Goal: Navigation & Orientation: Find specific page/section

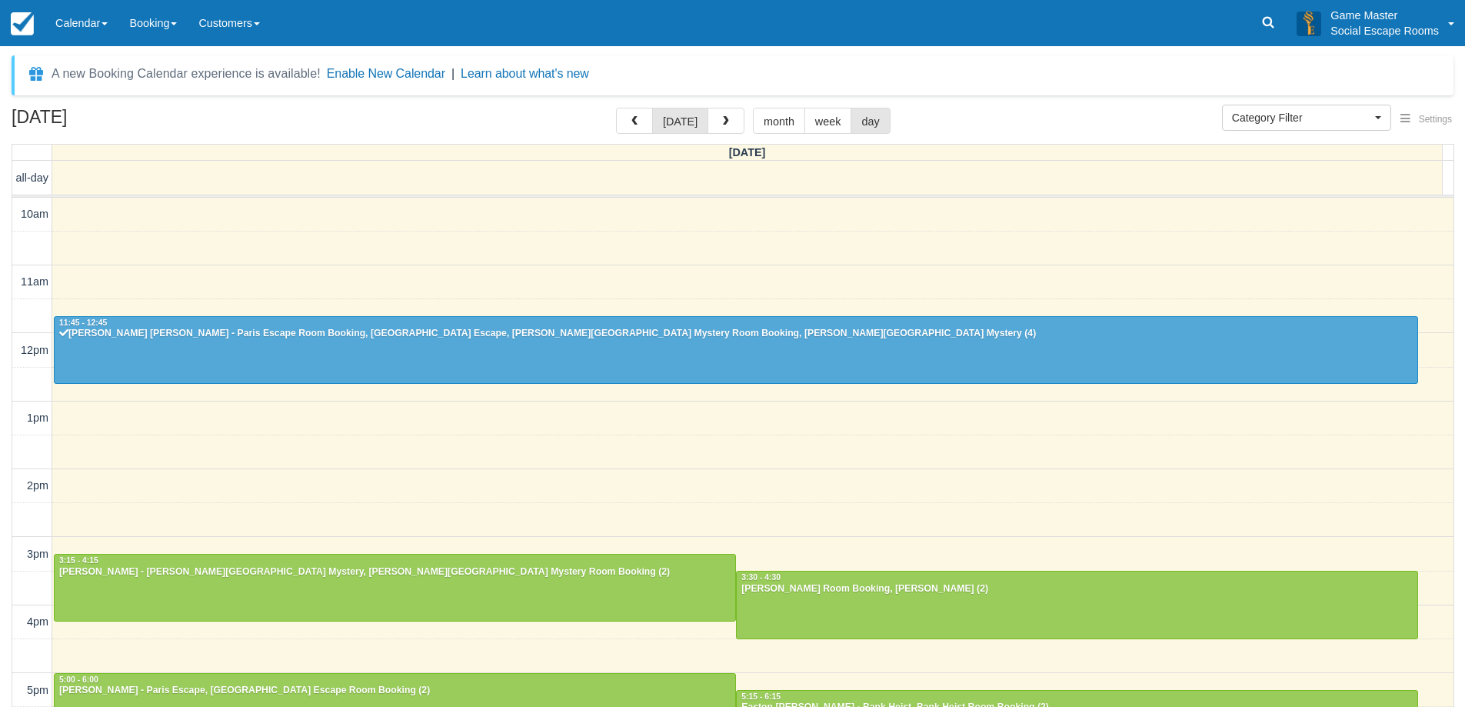
select select
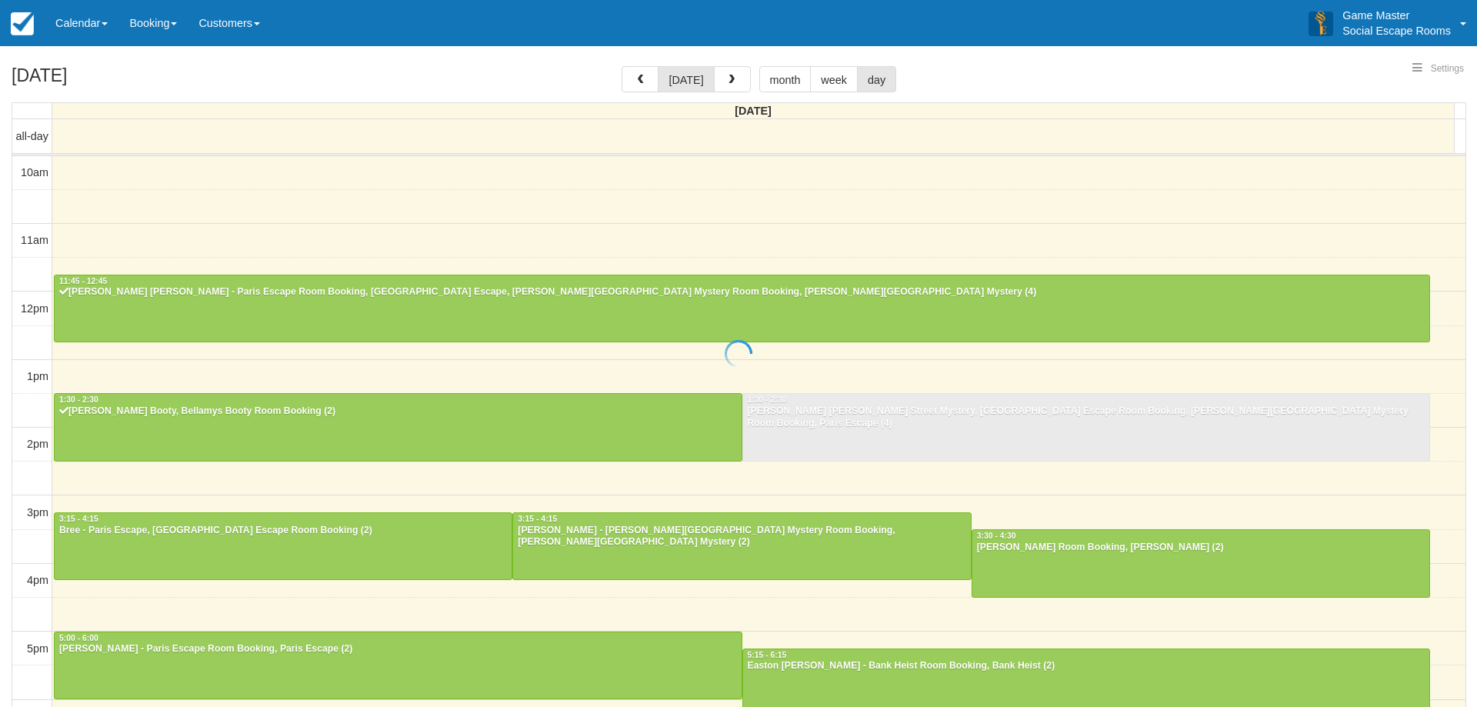
select select
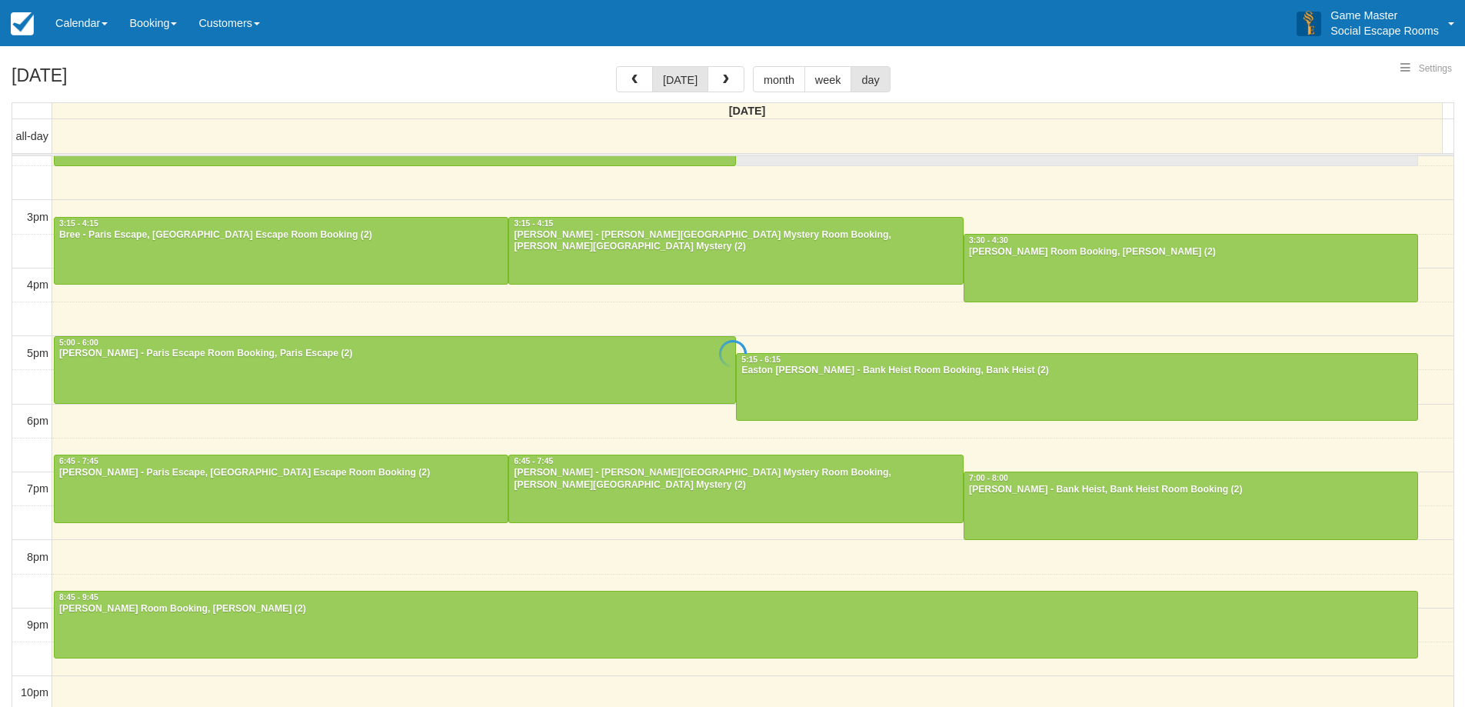
select select
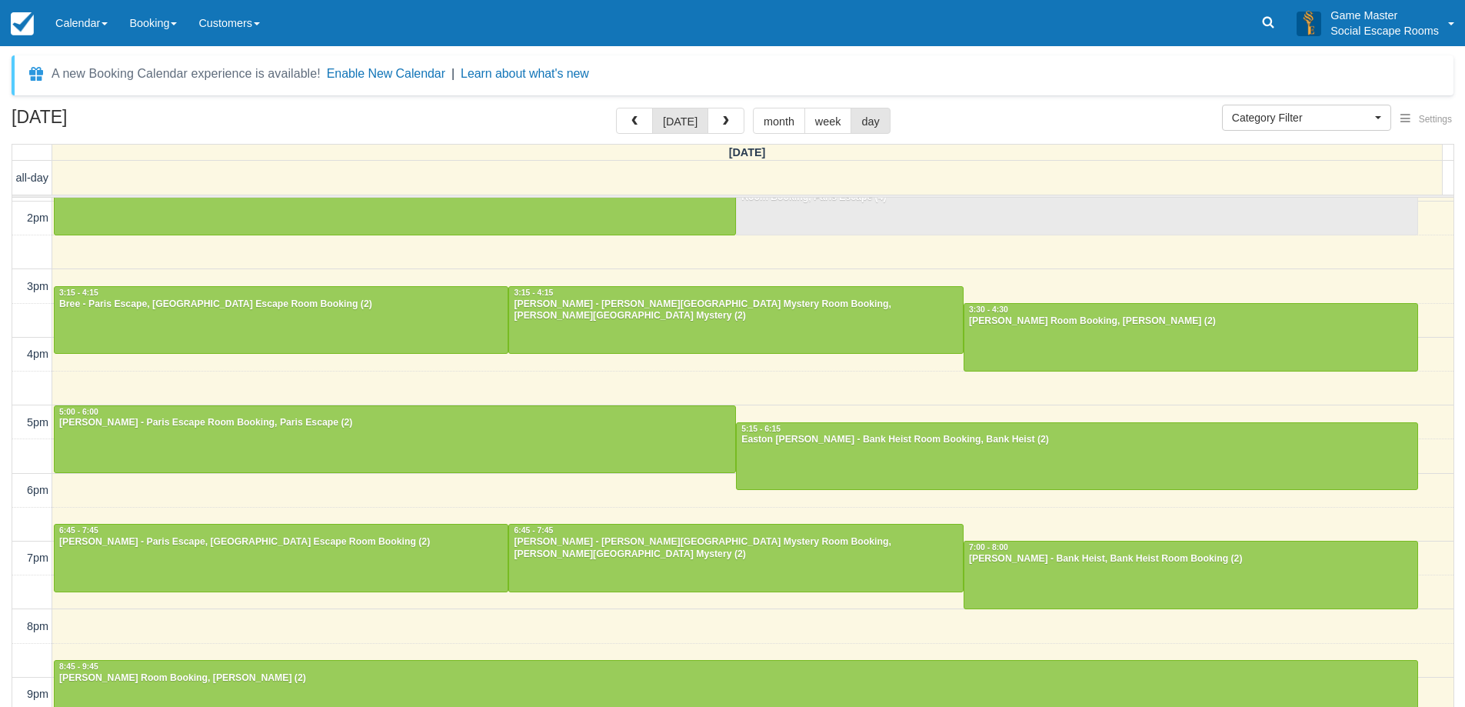
scroll to position [295, 0]
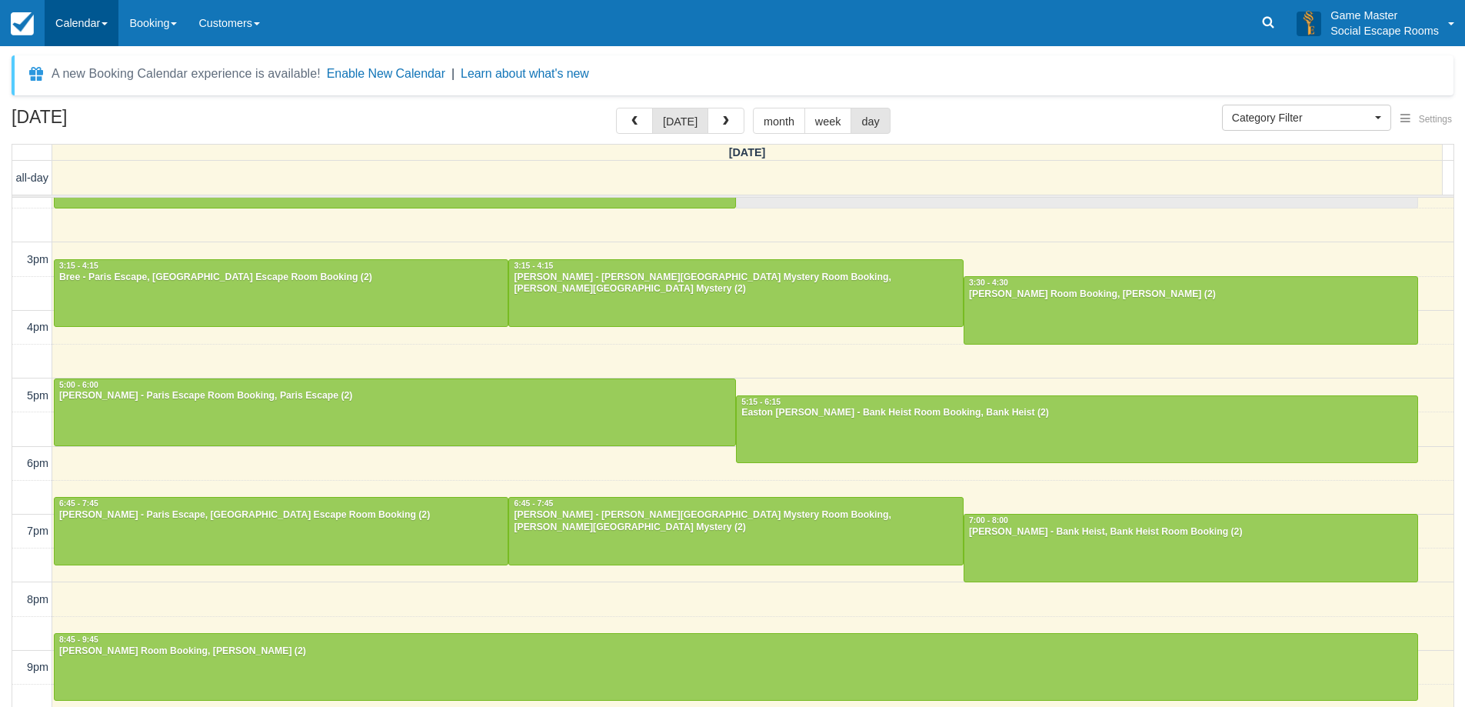
click at [88, 20] on link "Calendar" at bounding box center [82, 23] width 74 height 46
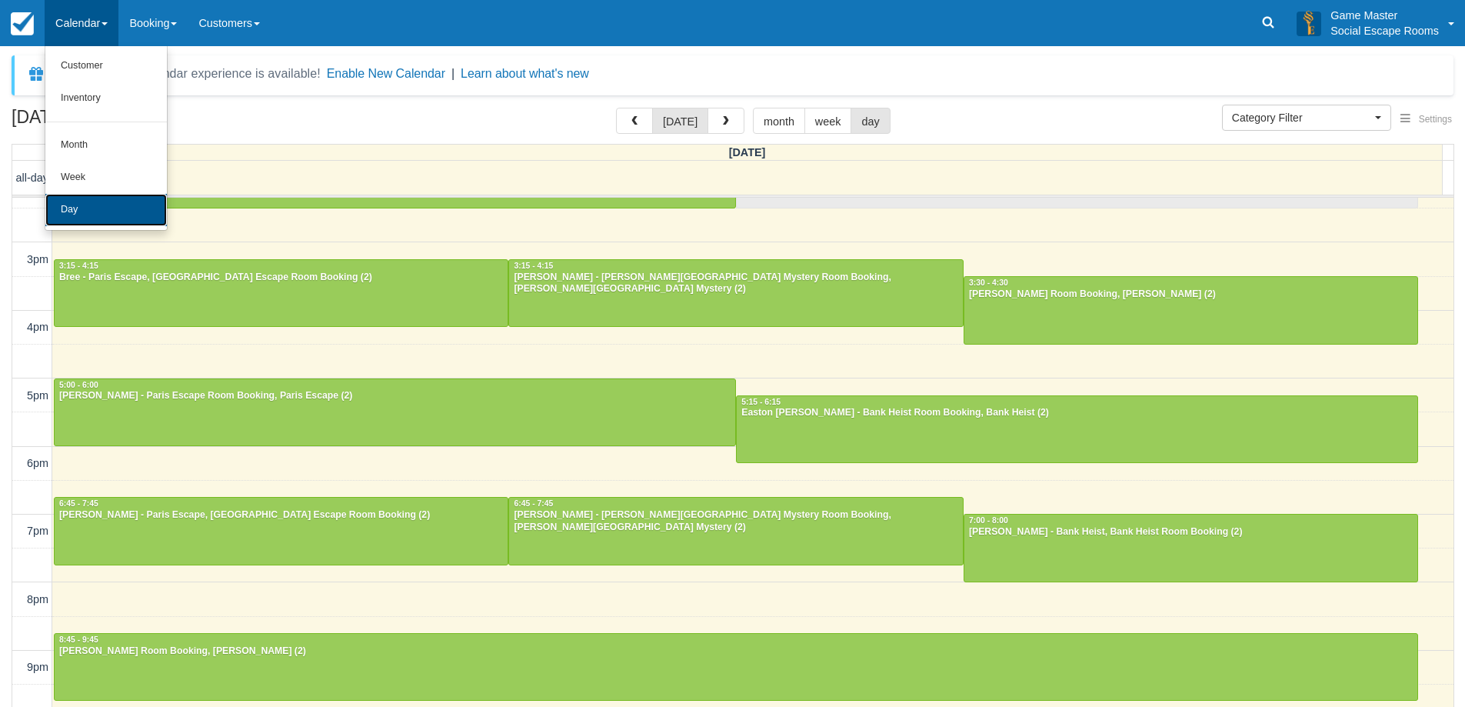
click at [124, 205] on link "Day" at bounding box center [106, 210] width 122 height 32
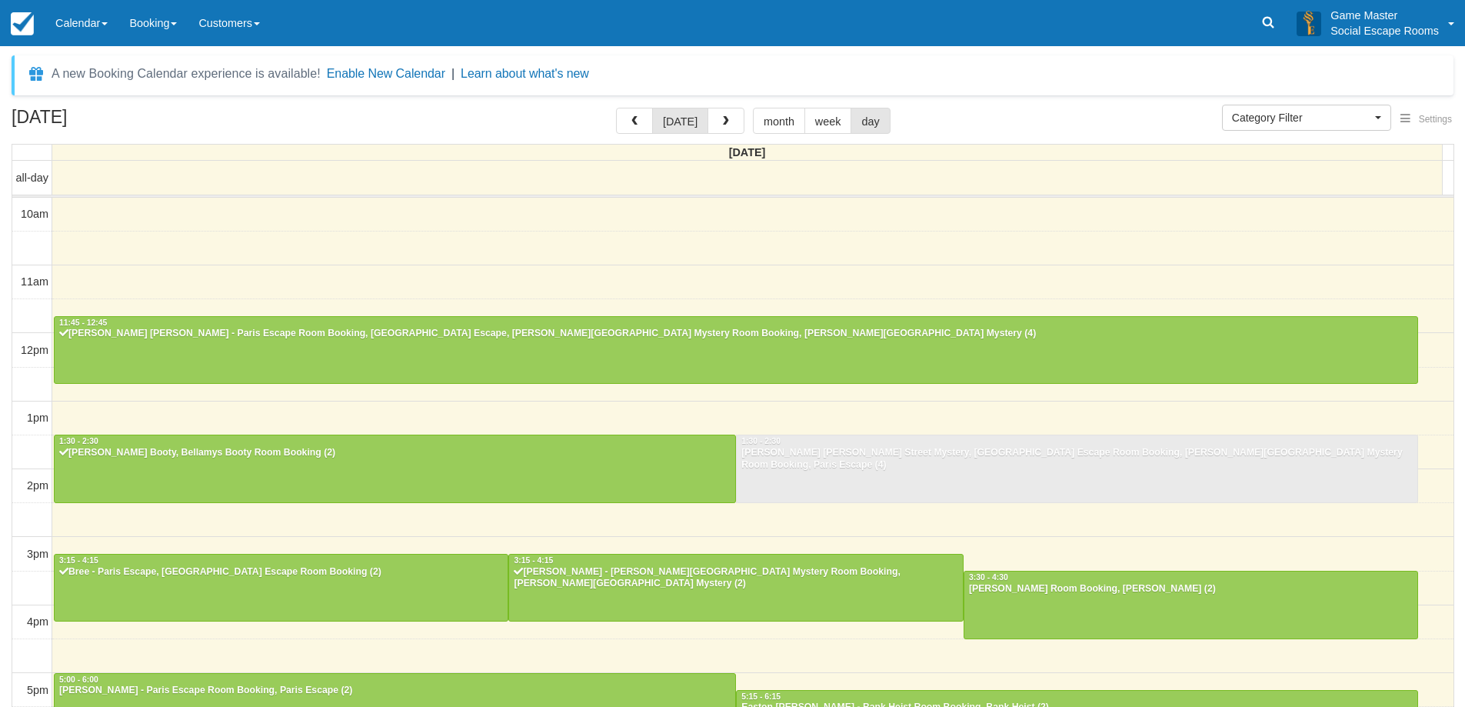
select select
